Goal: Information Seeking & Learning: Learn about a topic

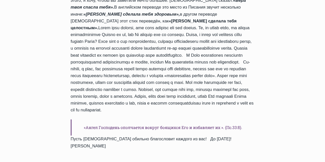
scroll to position [630, 0]
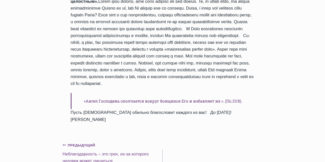
click at [81, 143] on small "Предыдущий Предыдущий" at bounding box center [79, 146] width 33 height 6
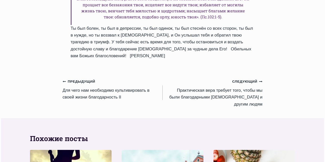
scroll to position [706, 0]
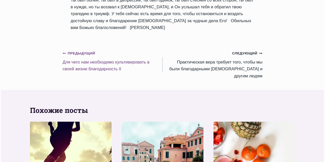
click at [82, 63] on link "Предыдущий Предыдущий Для чего нам необходимо культивировать в своей жизни благ…" at bounding box center [113, 61] width 100 height 23
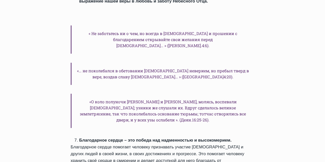
scroll to position [731, 0]
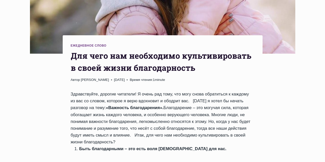
scroll to position [151, 0]
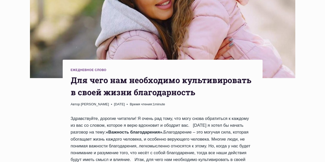
drag, startPoint x: 309, startPoint y: 106, endPoint x: 306, endPoint y: 106, distance: 3.0
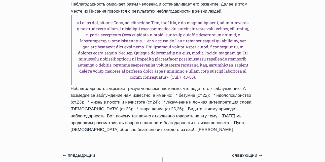
scroll to position [680, 0]
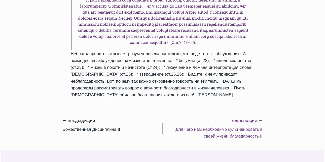
click at [245, 118] on small "Следующий Продолжить" at bounding box center [247, 121] width 30 height 6
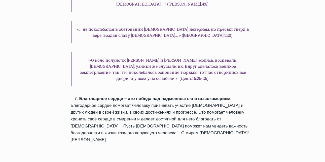
scroll to position [731, 0]
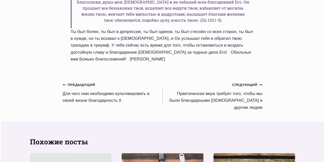
scroll to position [680, 0]
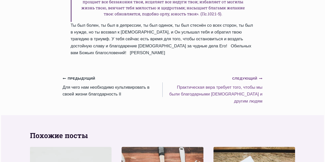
click at [241, 87] on link "Следующий Продолжить Практическая вера требует того, чтобы мы были благодарными…" at bounding box center [213, 89] width 100 height 29
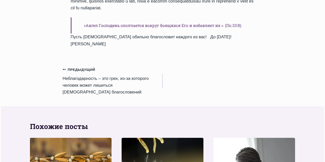
scroll to position [680, 0]
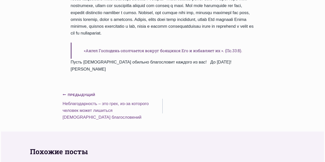
click at [87, 91] on link "Предыдущий Предыдущий Hеблагодарность – это грех, из-за которого человек может …" at bounding box center [113, 105] width 100 height 29
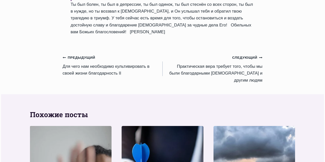
scroll to position [706, 0]
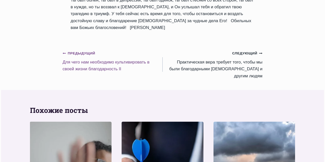
click at [105, 62] on link "Предыдущий Предыдущий Для чего нам необходимо культивировать в своей жизни благ…" at bounding box center [113, 61] width 100 height 23
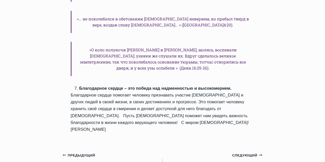
scroll to position [756, 0]
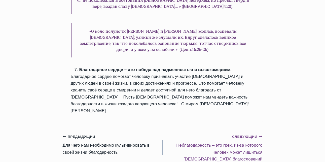
click at [223, 133] on link "Следующий Продолжить Hеблагодарность – это грех, из-за которого человек может л…" at bounding box center [213, 147] width 100 height 29
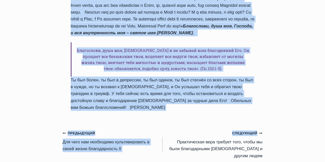
scroll to position [626, 0]
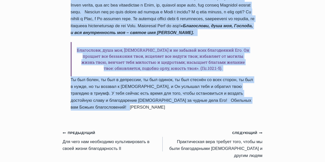
drag, startPoint x: 71, startPoint y: 33, endPoint x: 201, endPoint y: 103, distance: 147.2
copy div "Loremipsumdolor – sit amet, co-ad elitsedd eiusmod tempo incididu Utlabo etdolo…"
